Goal: Task Accomplishment & Management: Use online tool/utility

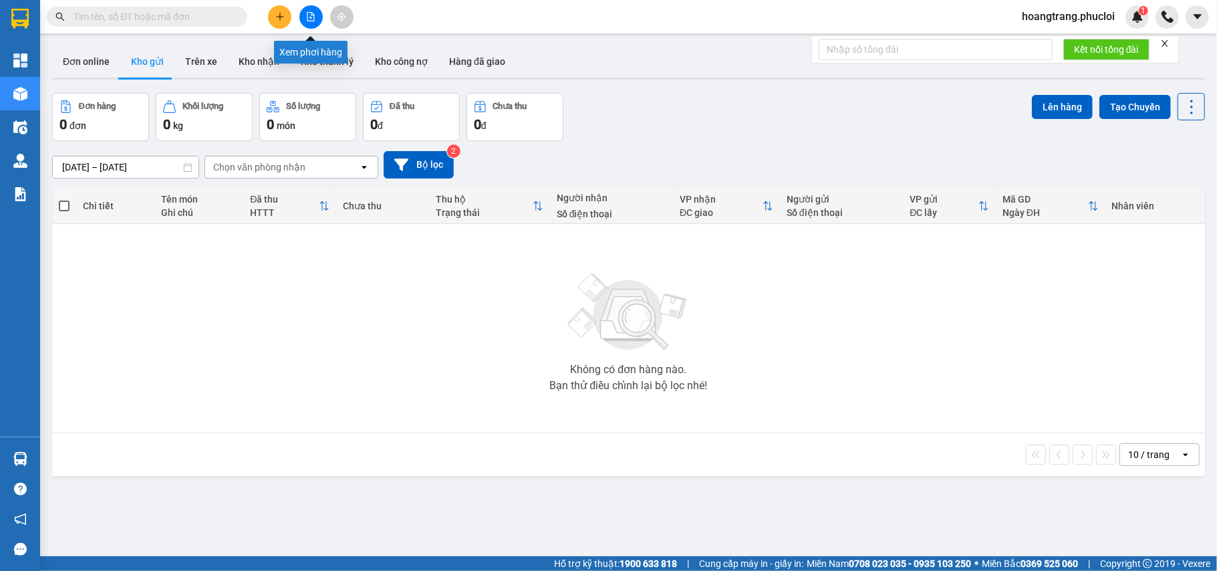
click at [313, 21] on button at bounding box center [310, 16] width 23 height 23
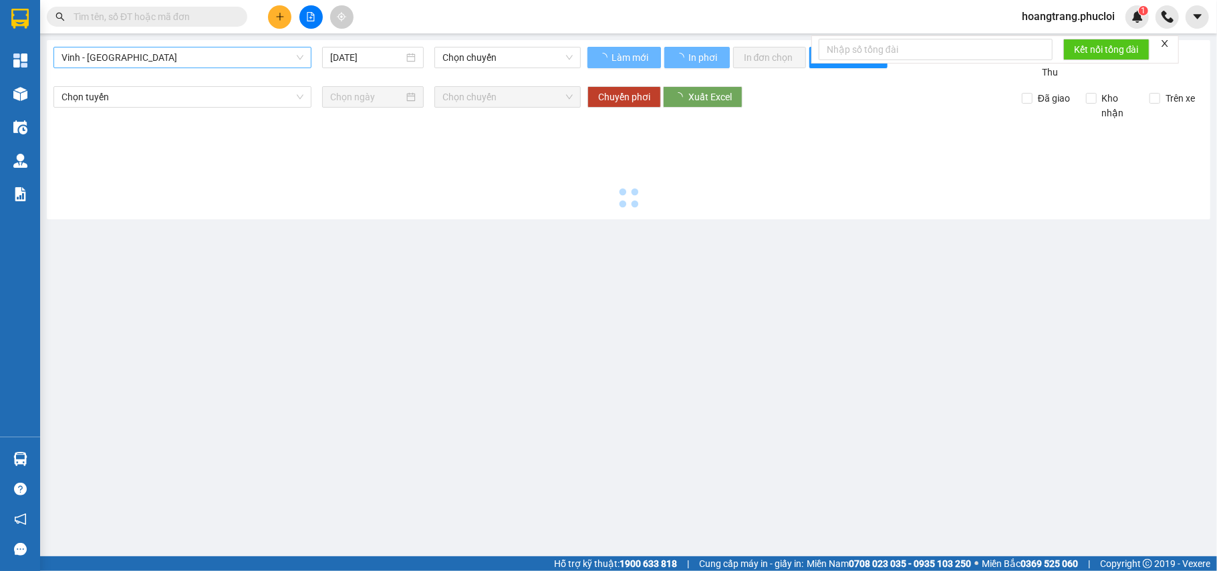
click at [251, 67] on span "Vinh - [GEOGRAPHIC_DATA]" at bounding box center [182, 57] width 242 height 20
type input "[DATE]"
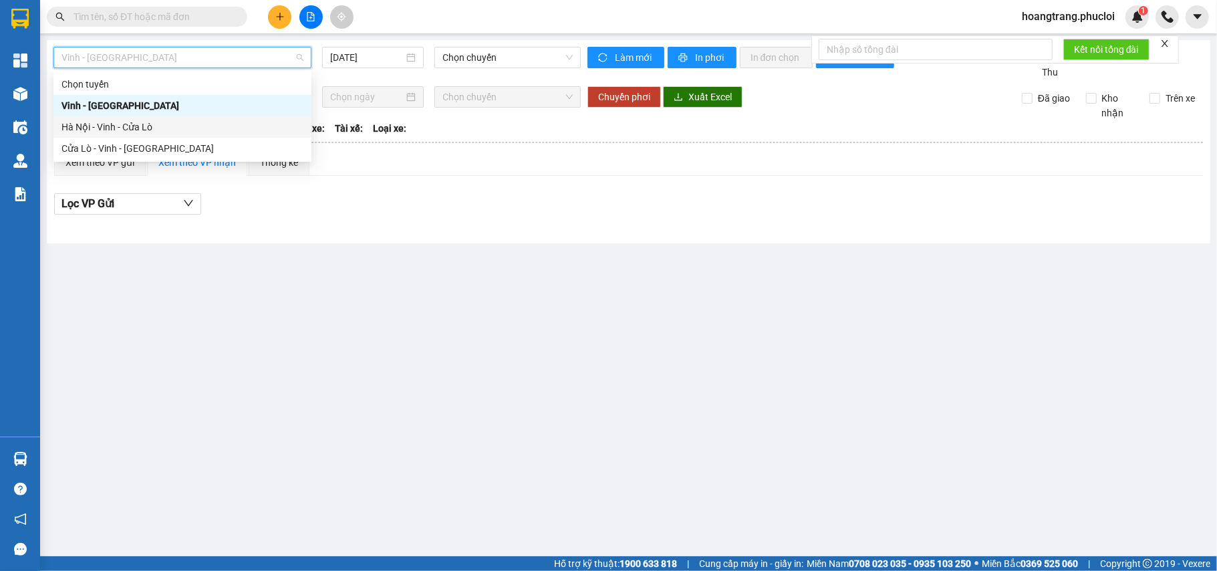
click at [214, 123] on div "Hà Nội - Vinh - Cửa Lò" at bounding box center [182, 127] width 242 height 15
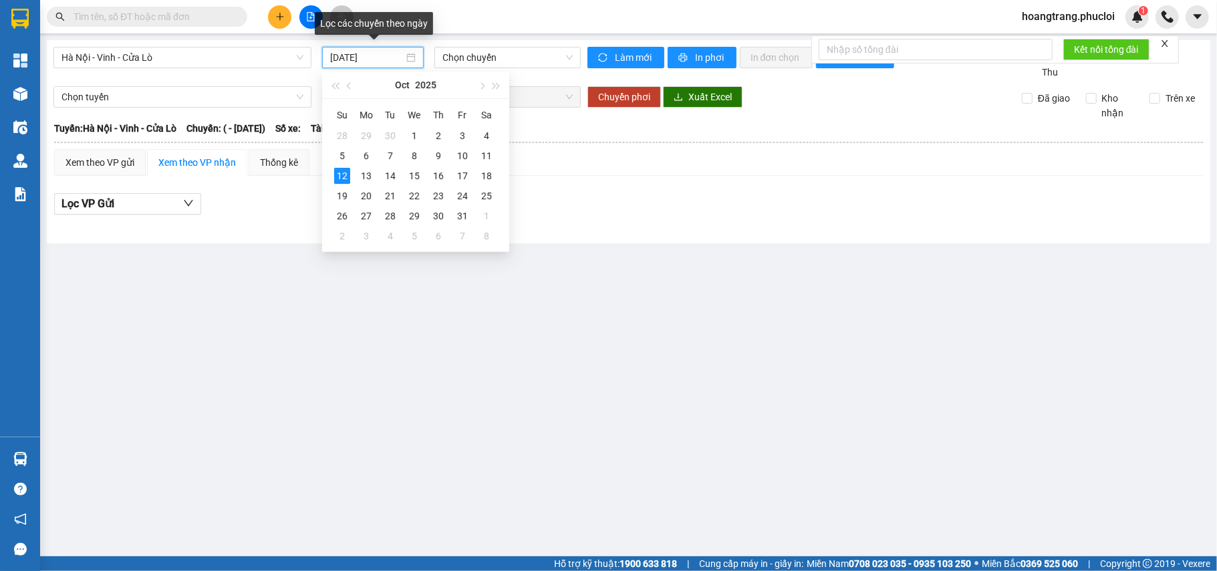
click at [389, 60] on input "[DATE]" at bounding box center [366, 57] width 73 height 15
click at [488, 151] on div "11" at bounding box center [486, 156] width 16 height 16
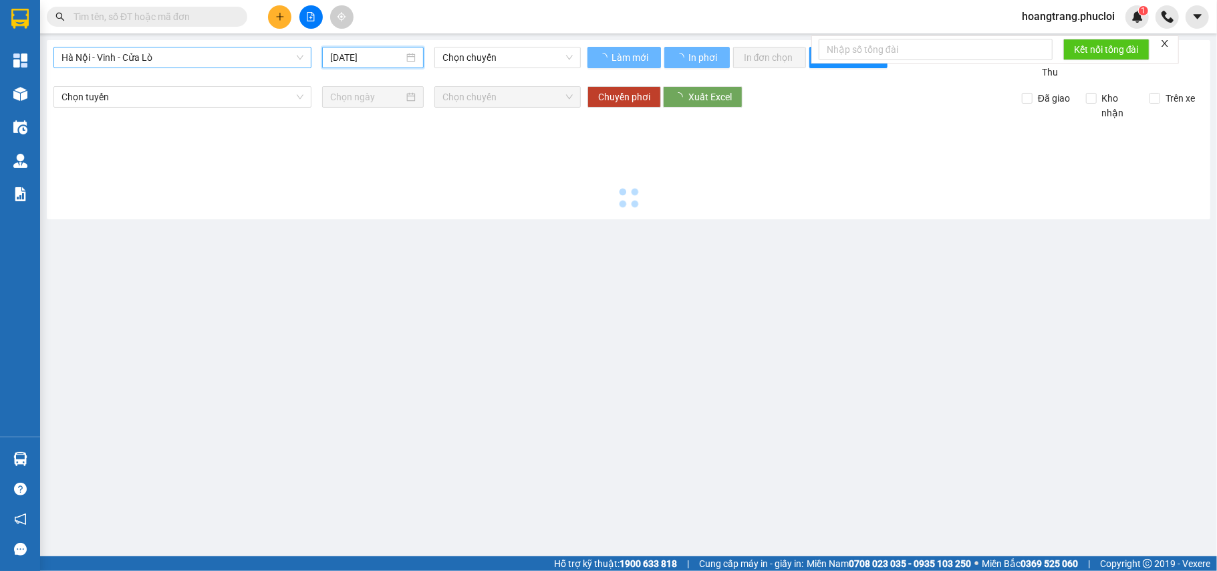
type input "[DATE]"
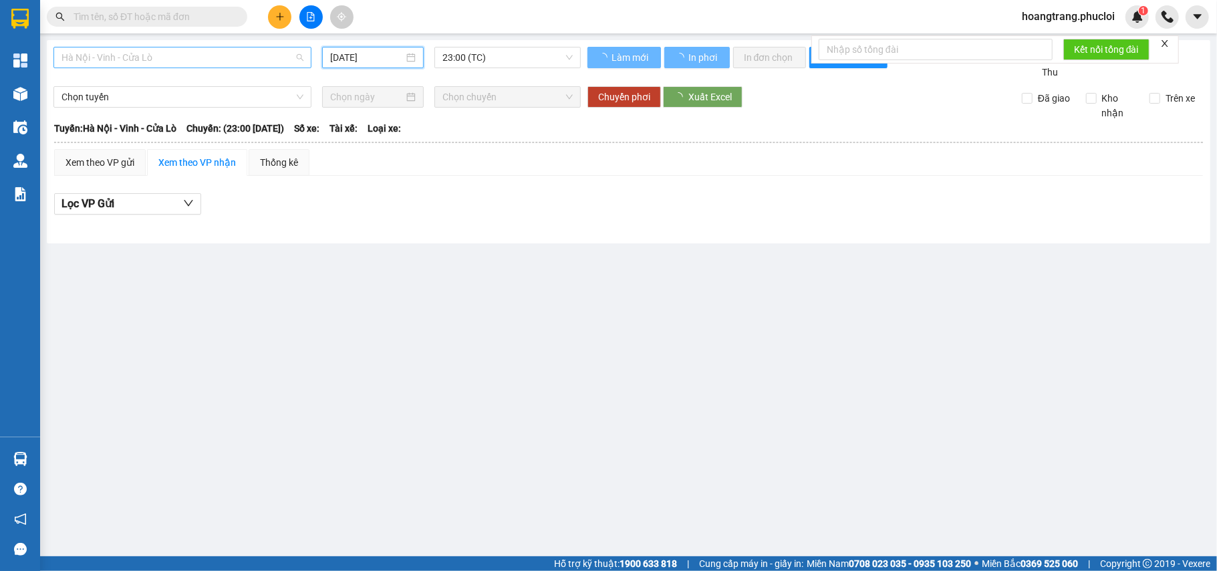
click at [276, 60] on span "Hà Nội - Vinh - Cửa Lò" at bounding box center [182, 57] width 242 height 20
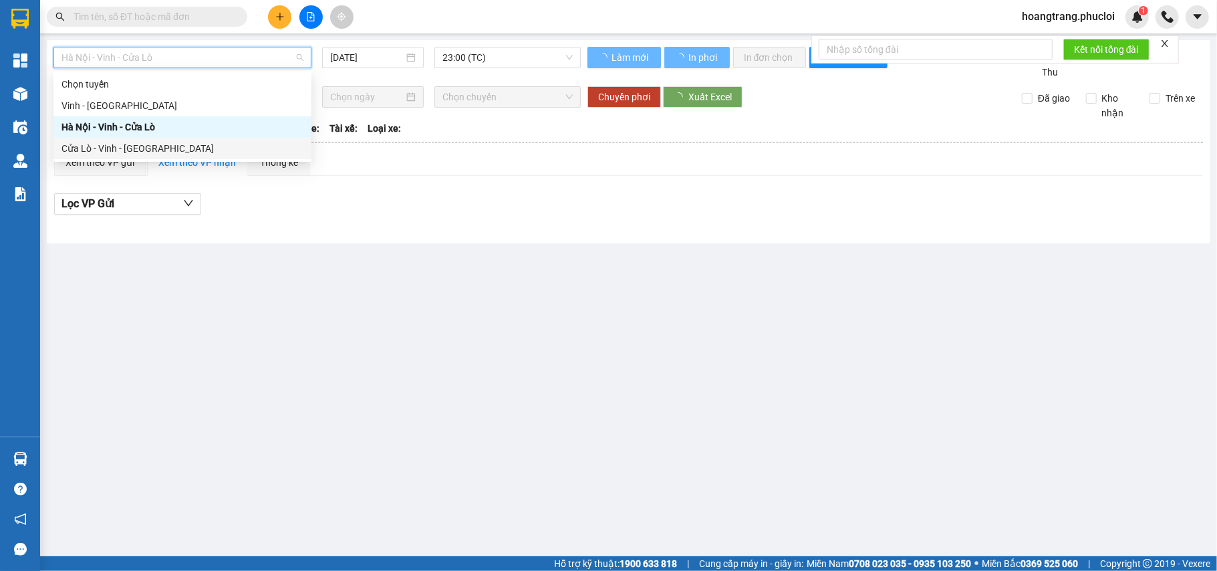
click at [196, 145] on div "Cửa Lò - Vinh - [GEOGRAPHIC_DATA]" at bounding box center [182, 148] width 242 height 15
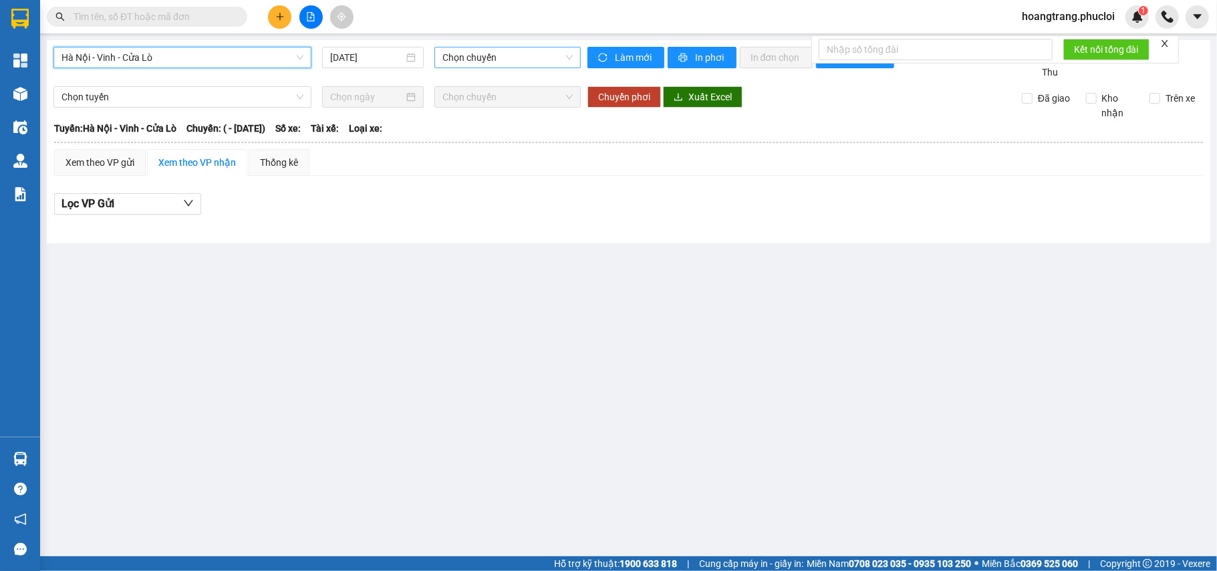
type input "[DATE]"
click at [480, 62] on span "23:00 (TC)" at bounding box center [507, 57] width 130 height 20
click at [278, 55] on span "Hà Nội - Vinh - Cửa Lò" at bounding box center [182, 57] width 242 height 20
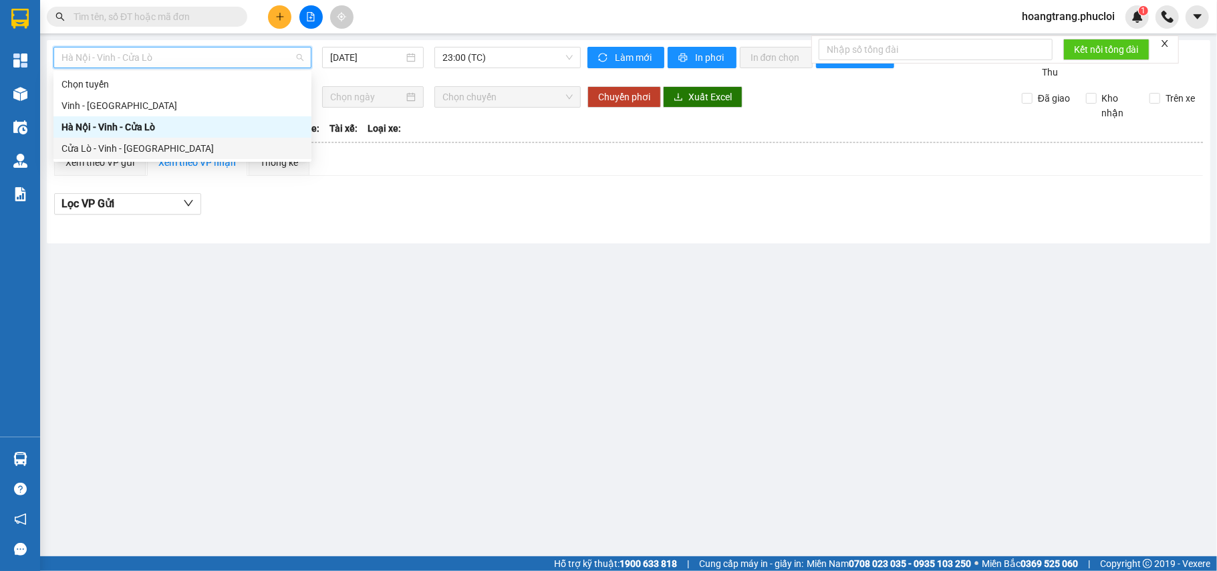
click at [151, 153] on div "Cửa Lò - Vinh - [GEOGRAPHIC_DATA]" at bounding box center [182, 148] width 242 height 15
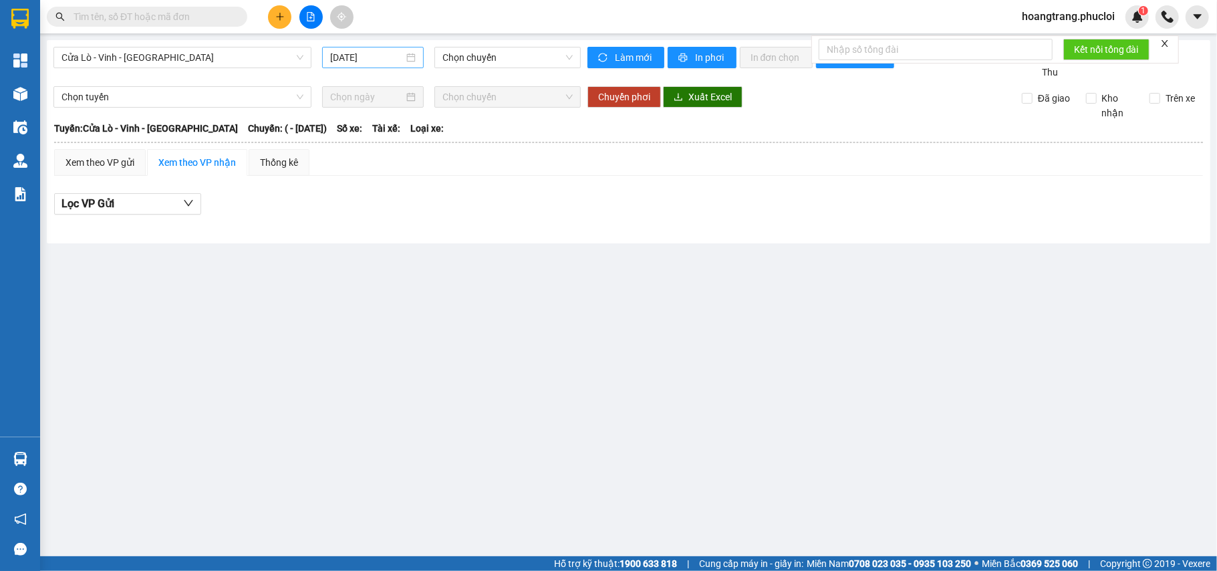
click at [404, 59] on div "[DATE]" at bounding box center [373, 57] width 86 height 15
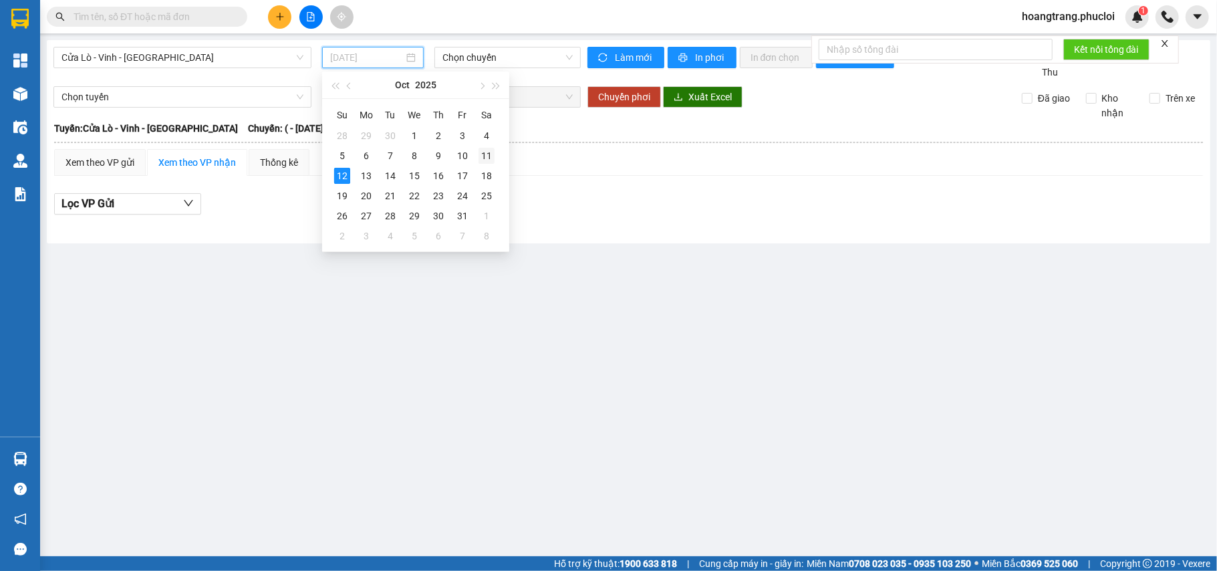
click at [481, 152] on div "11" at bounding box center [486, 156] width 16 height 16
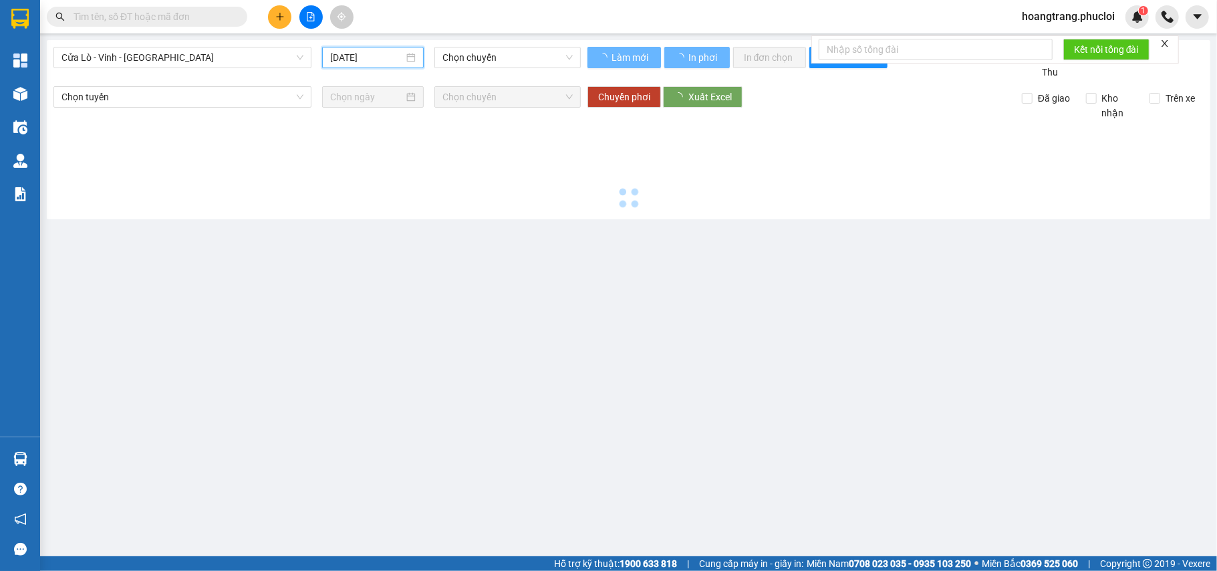
type input "[DATE]"
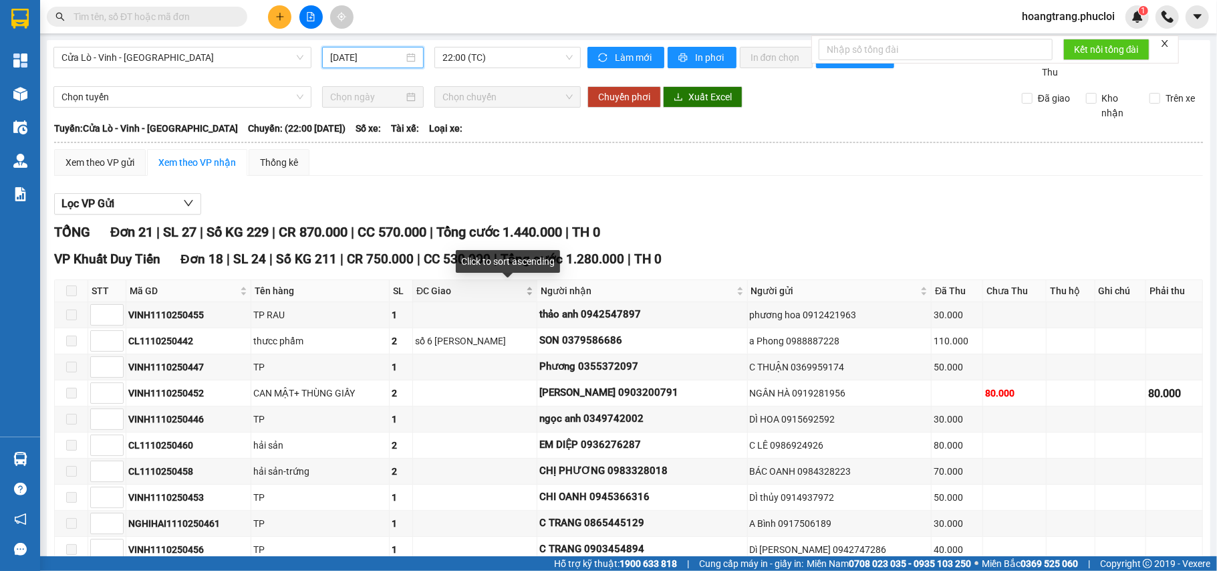
click at [521, 294] on span "ĐC Giao" at bounding box center [469, 290] width 107 height 15
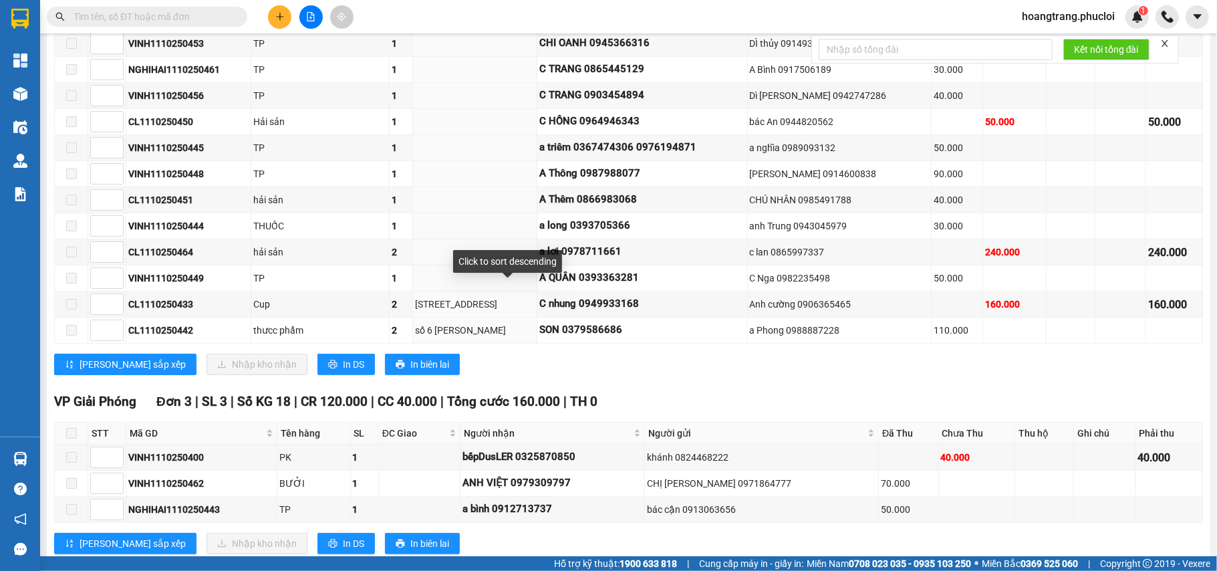
scroll to position [445, 0]
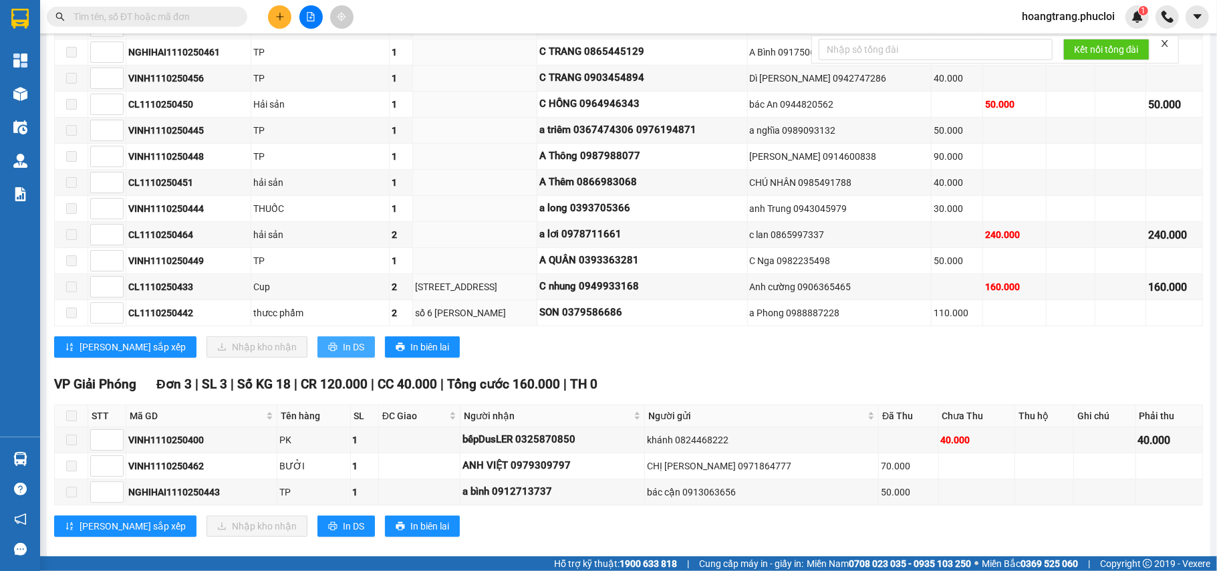
click at [343, 354] on span "In DS" at bounding box center [353, 346] width 21 height 15
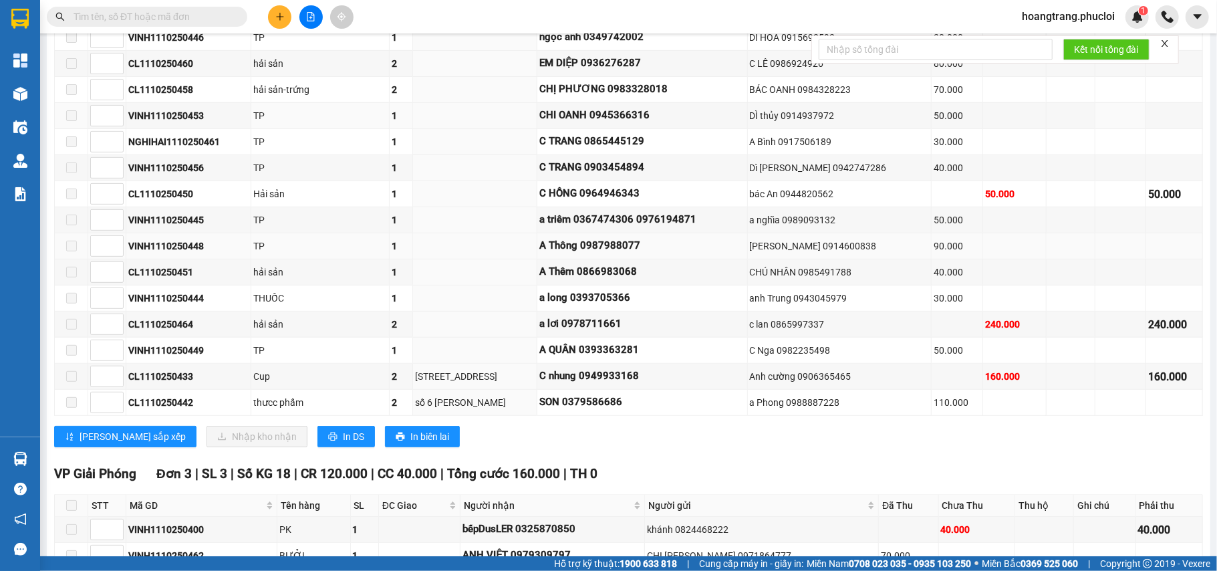
scroll to position [356, 0]
